Goal: Share content

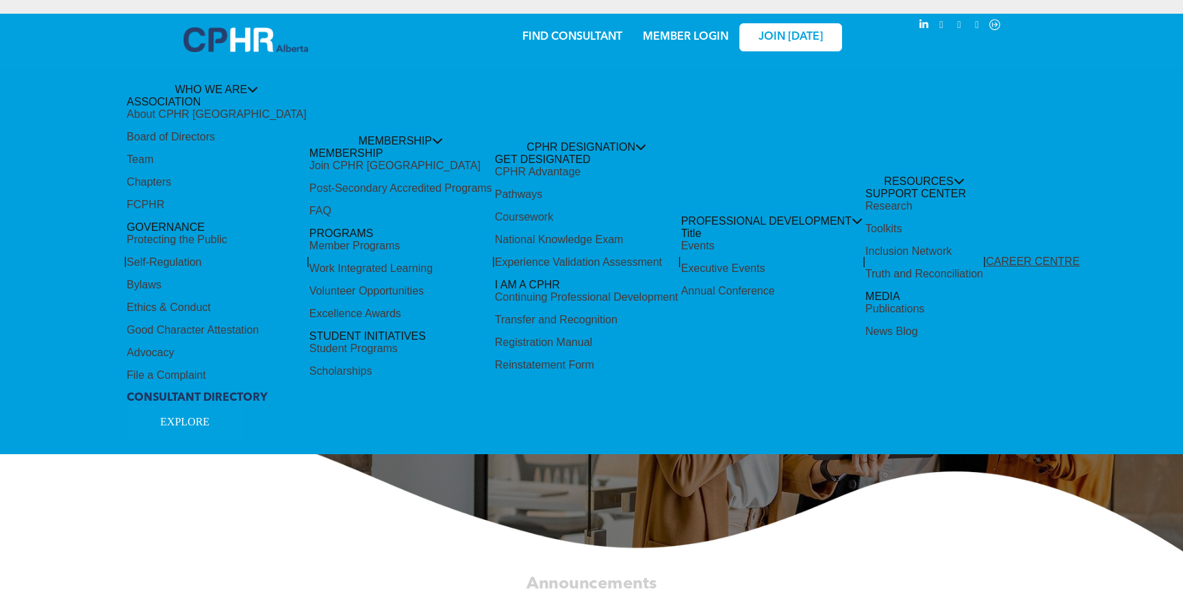
drag, startPoint x: 1104, startPoint y: 1, endPoint x: 253, endPoint y: 498, distance: 985.9
click at [253, 498] on div "Share by:" at bounding box center [550, 311] width 1100 height 609
click at [704, 33] on div "Share by:" at bounding box center [550, 28] width 1073 height 15
click at [678, 34] on div "Share by:" at bounding box center [550, 28] width 1073 height 15
click at [673, 31] on div "Share by:" at bounding box center [550, 28] width 1073 height 15
